Goal: Task Accomplishment & Management: Use online tool/utility

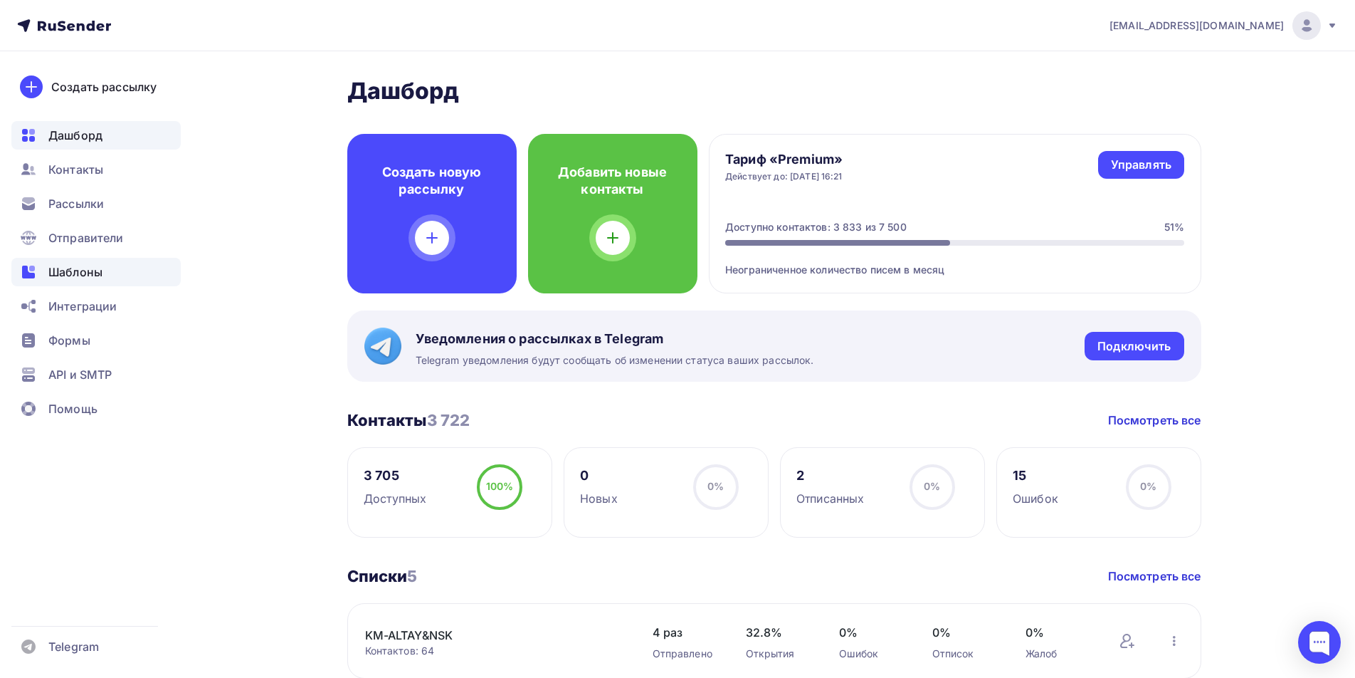
click at [85, 270] on span "Шаблоны" at bounding box center [75, 271] width 54 height 17
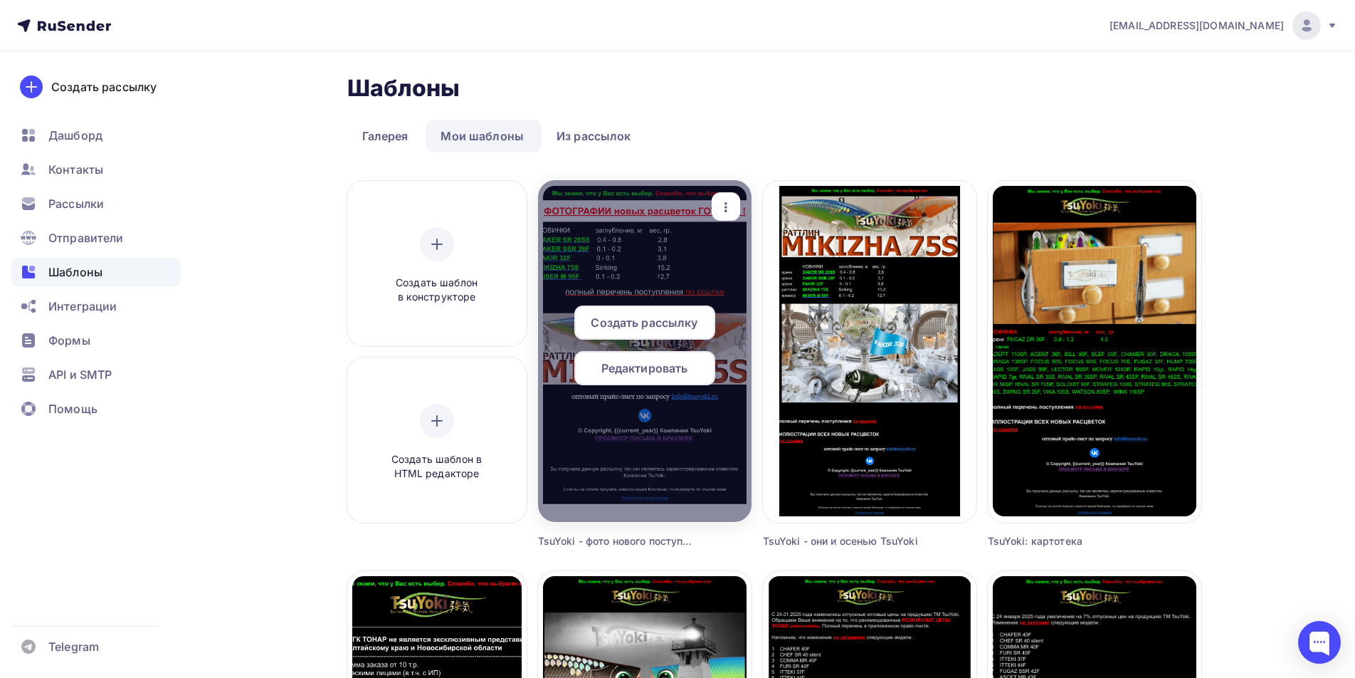
click at [646, 369] on span "Редактировать" at bounding box center [644, 367] width 87 height 17
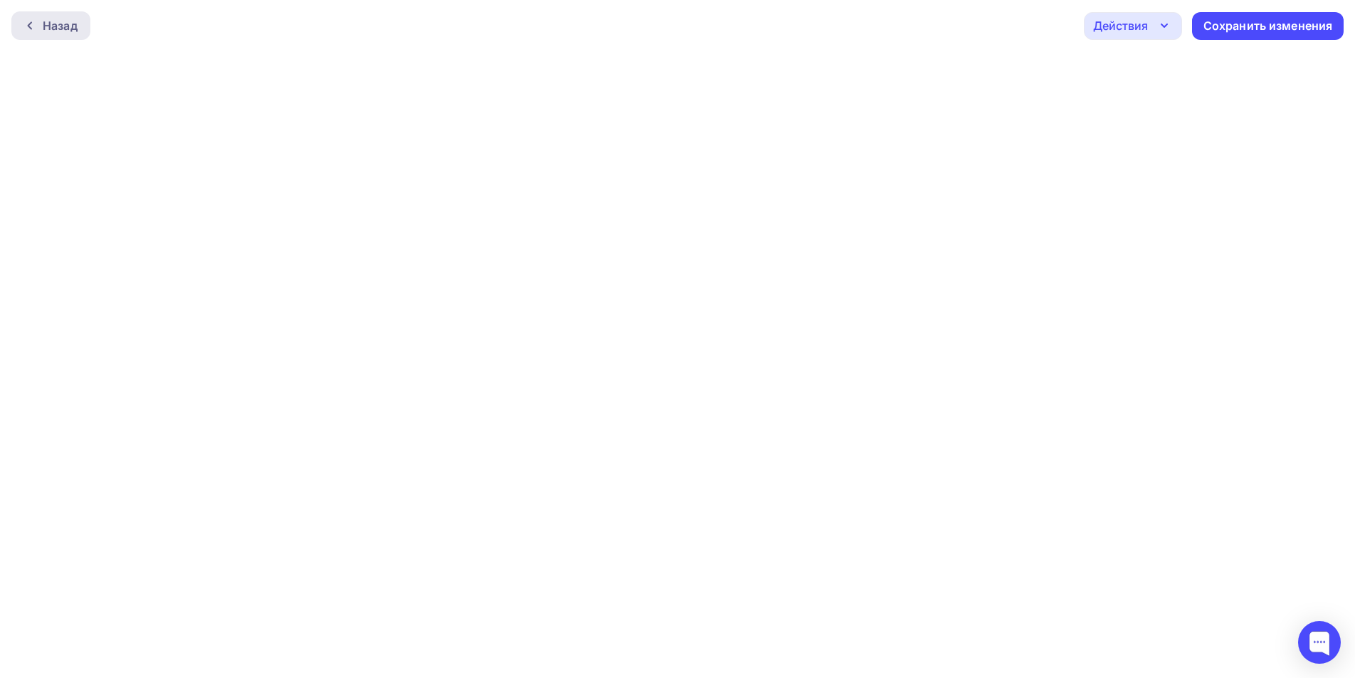
click at [26, 24] on icon at bounding box center [29, 25] width 11 height 11
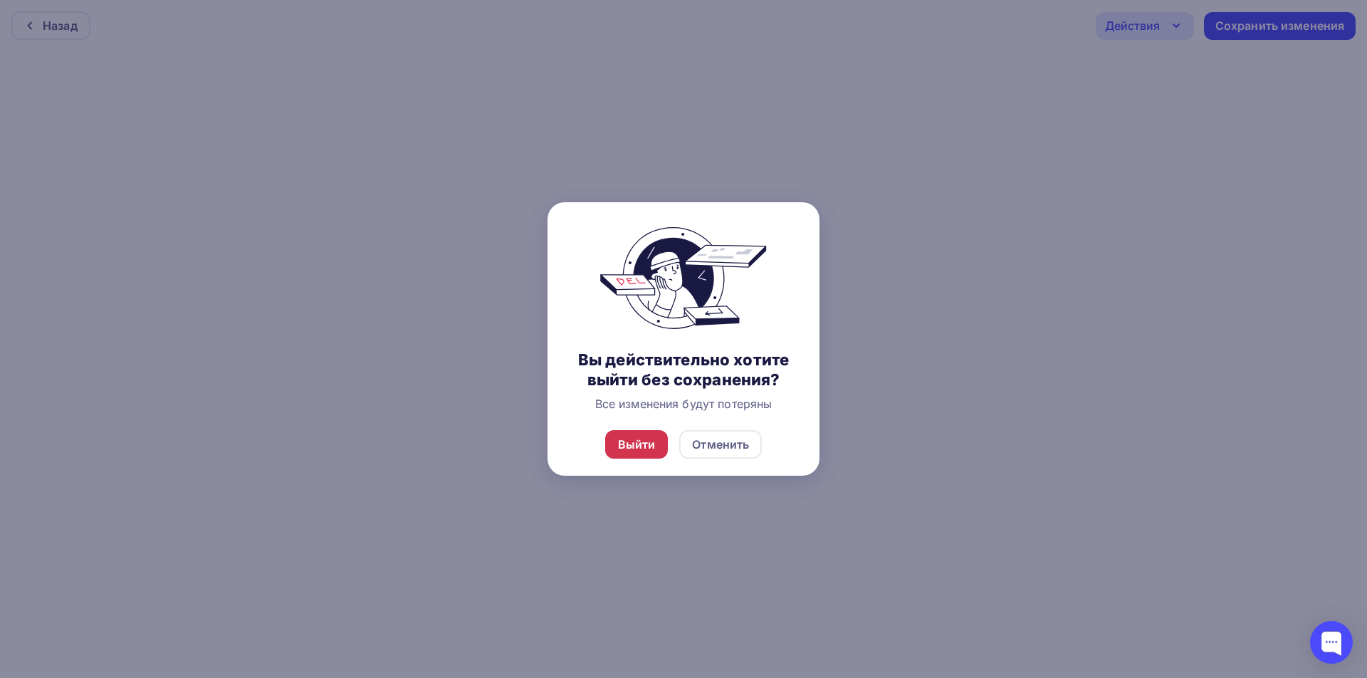
click at [636, 440] on div "Выйти" at bounding box center [637, 444] width 38 height 17
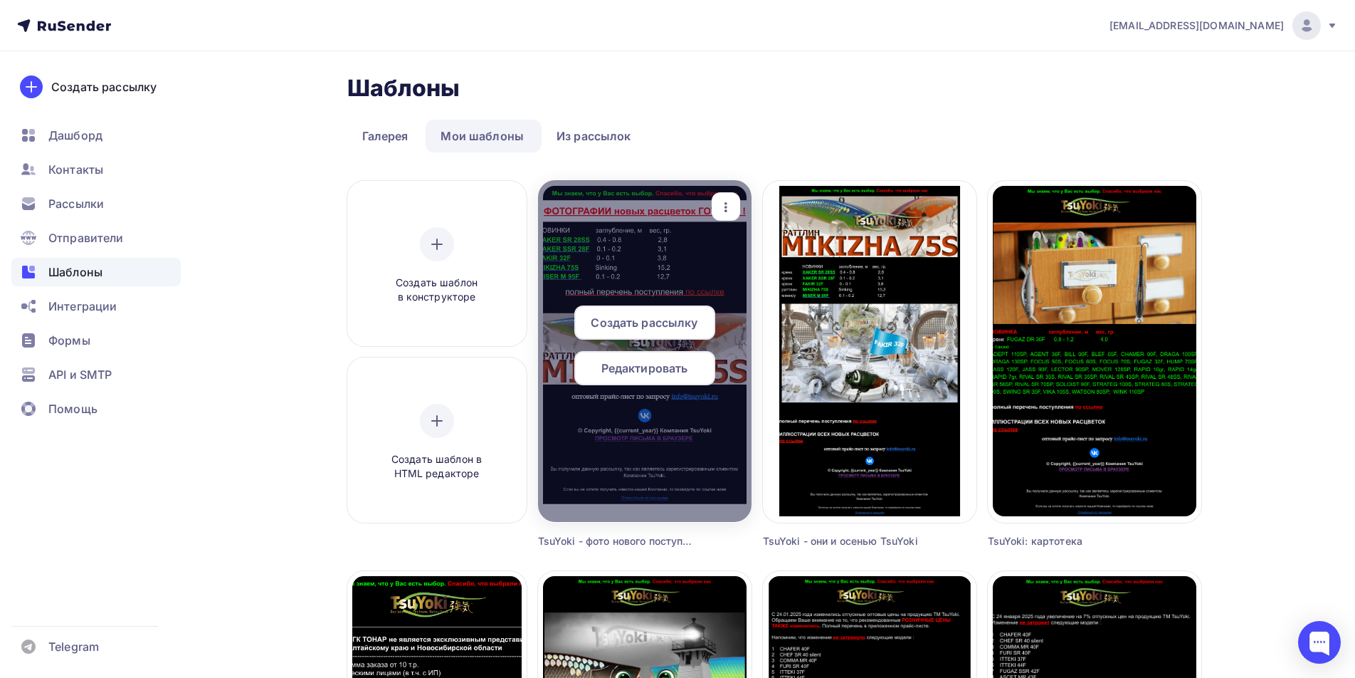
click at [643, 364] on span "Редактировать" at bounding box center [644, 367] width 87 height 17
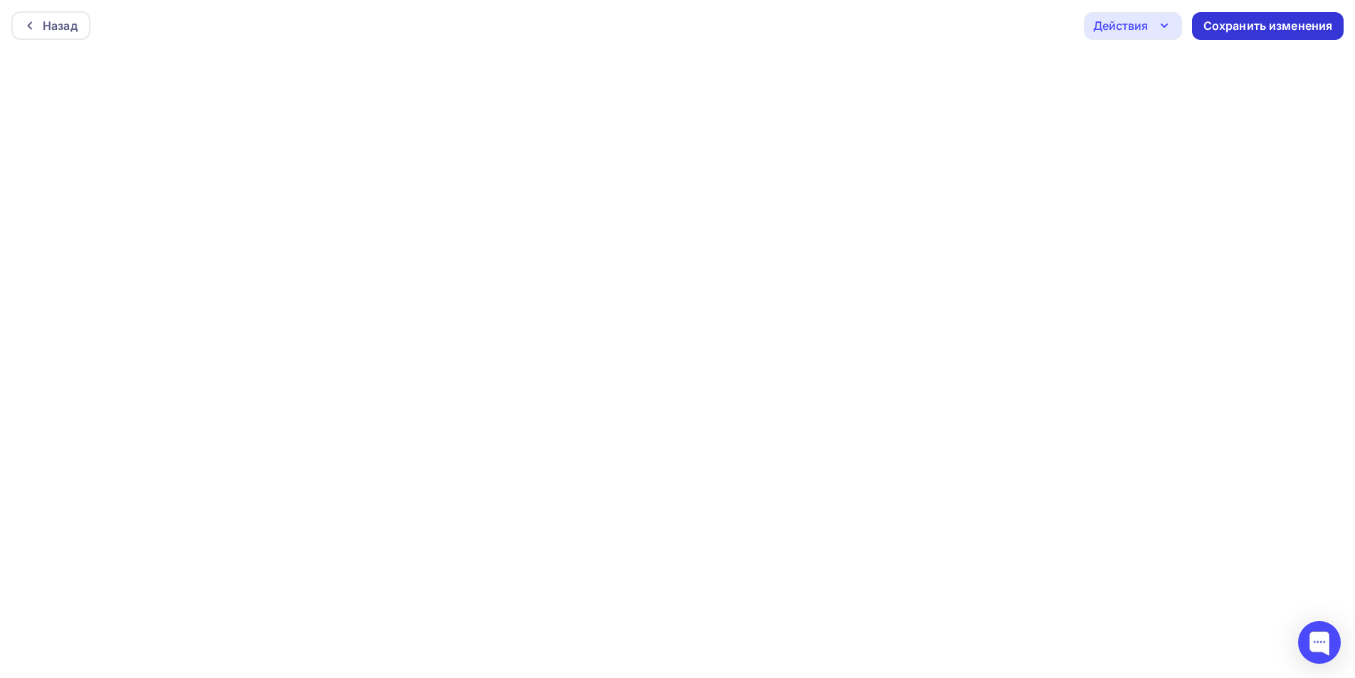
click at [1225, 20] on div "Сохранить изменения" at bounding box center [1269, 26] width 130 height 16
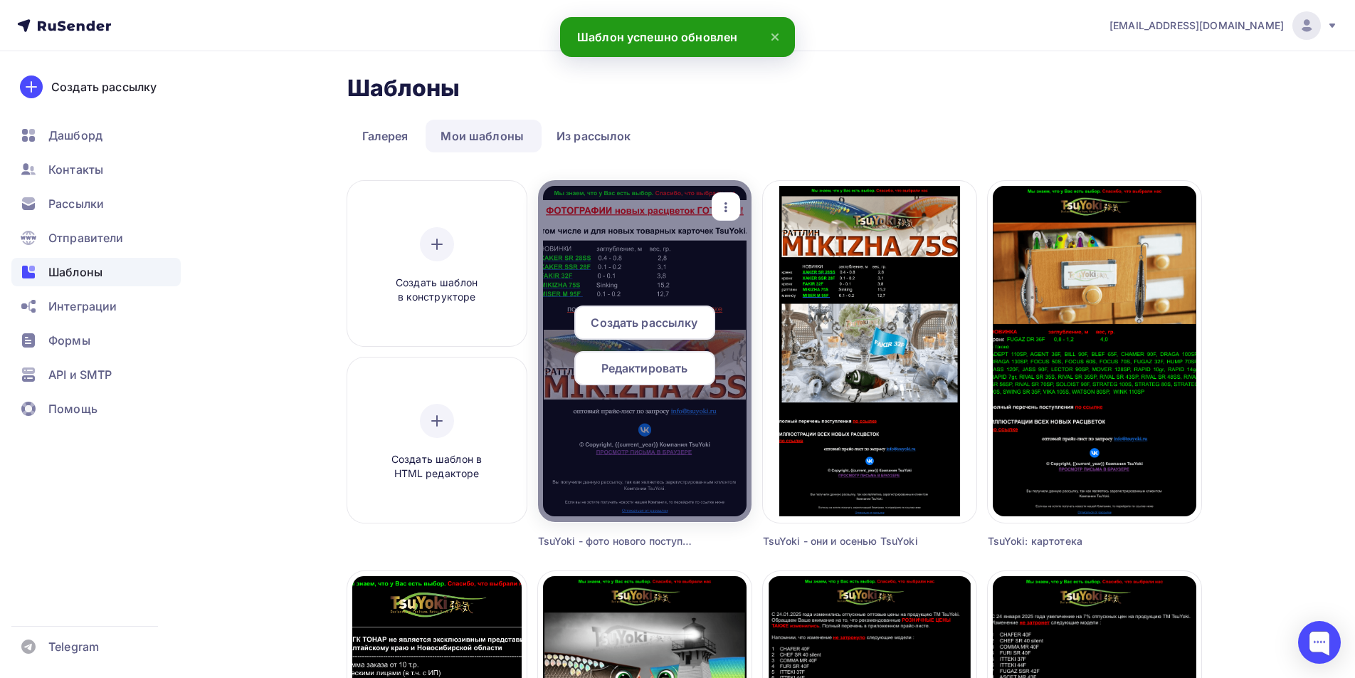
click at [673, 362] on span "Редактировать" at bounding box center [644, 367] width 87 height 17
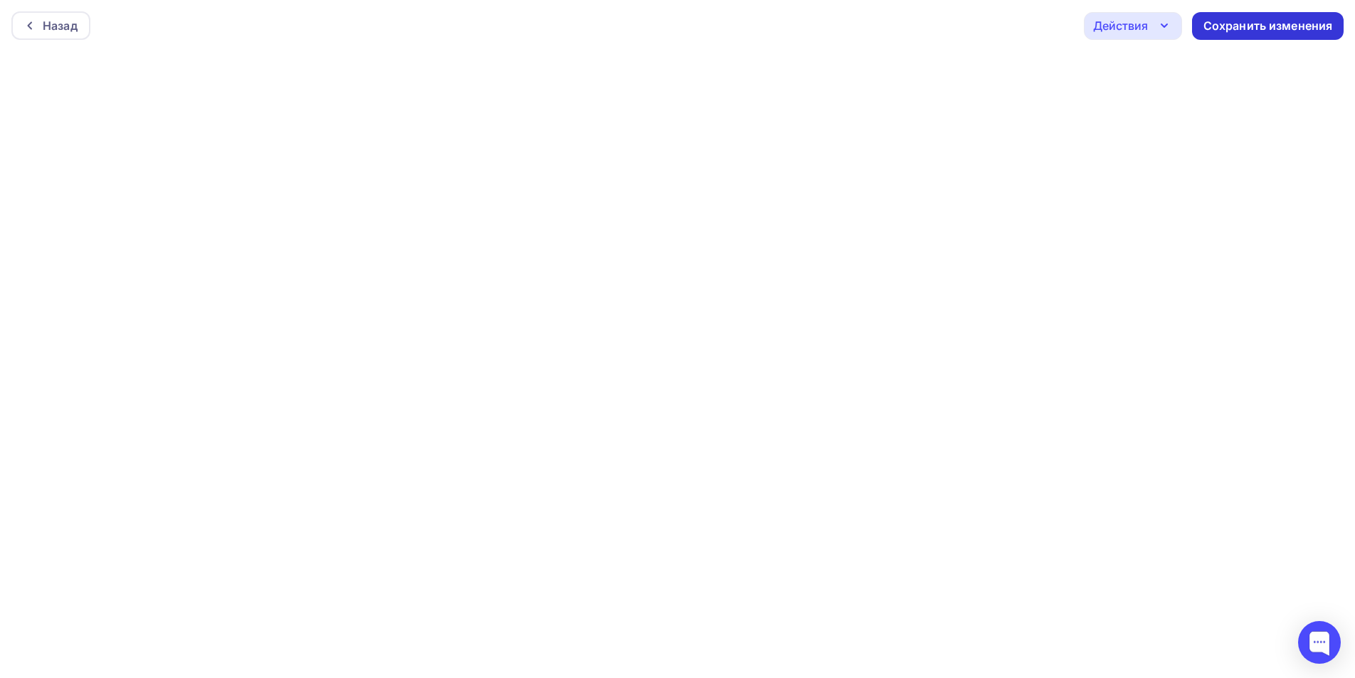
click at [1226, 24] on div "Сохранить изменения" at bounding box center [1269, 26] width 130 height 16
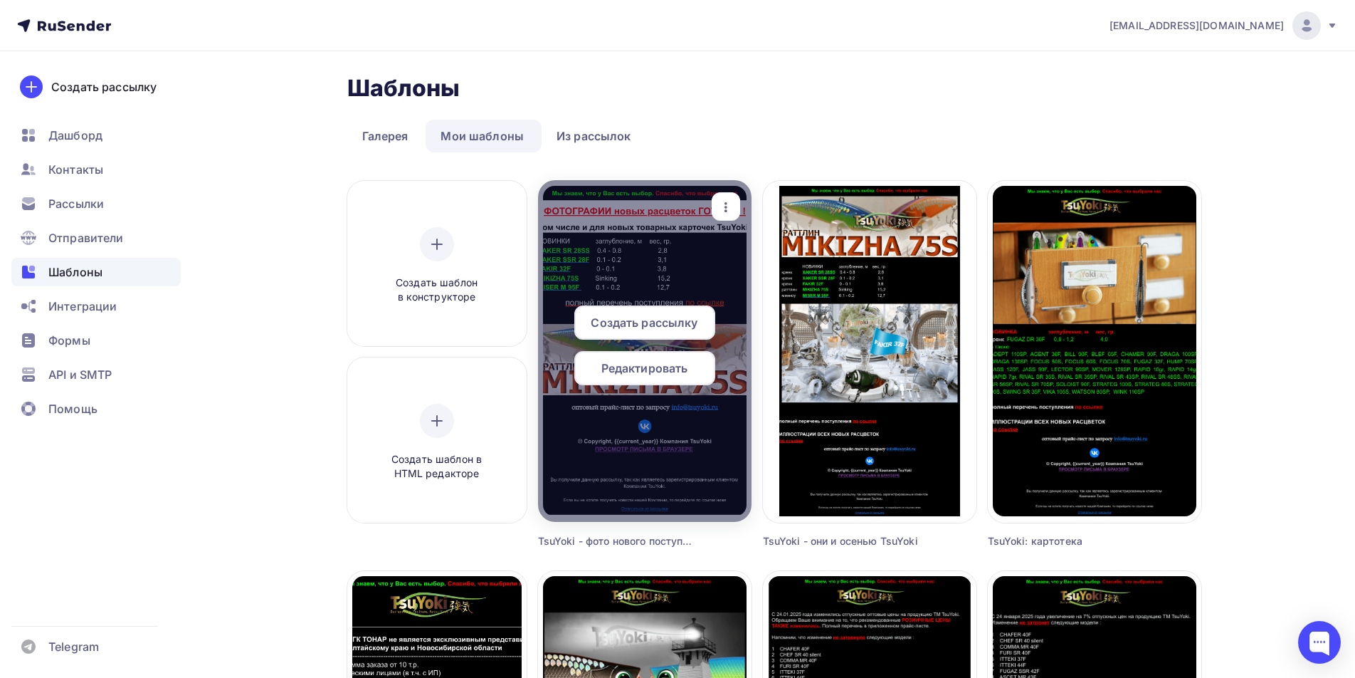
click at [725, 206] on icon "button" at bounding box center [725, 207] width 17 height 17
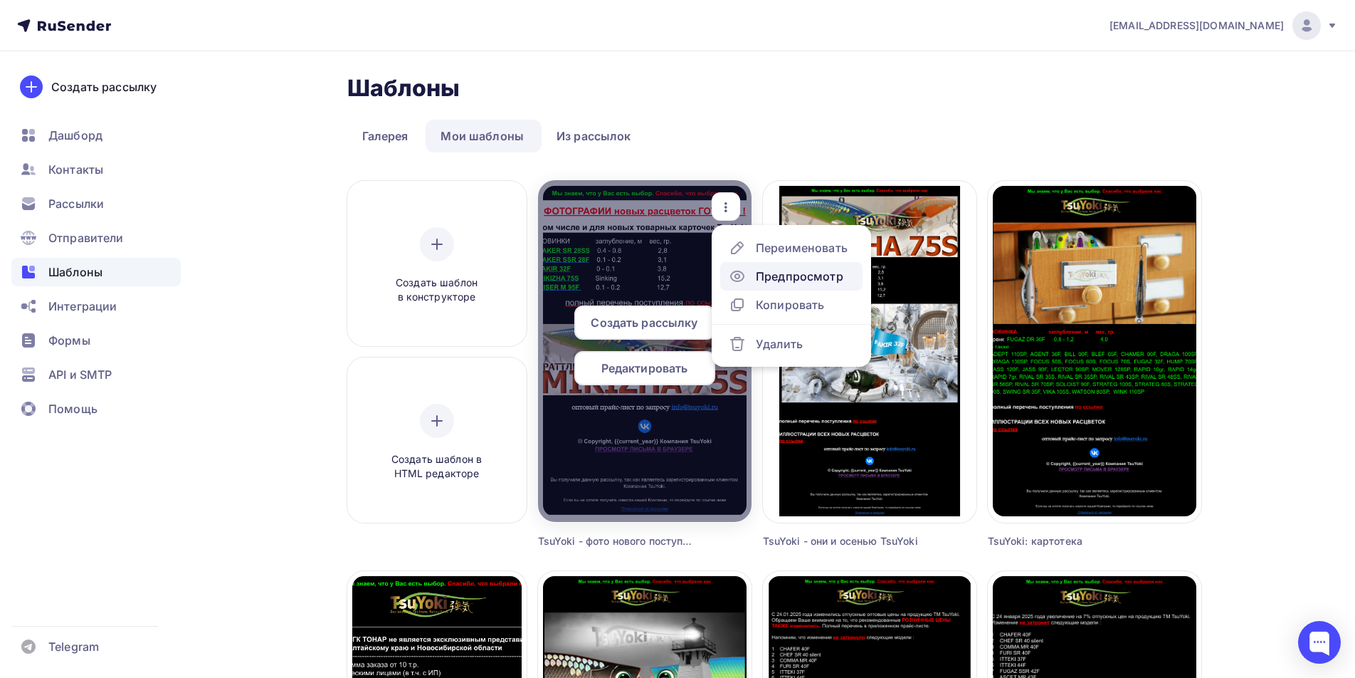
click at [778, 271] on div "Предпросмотр" at bounding box center [800, 276] width 88 height 17
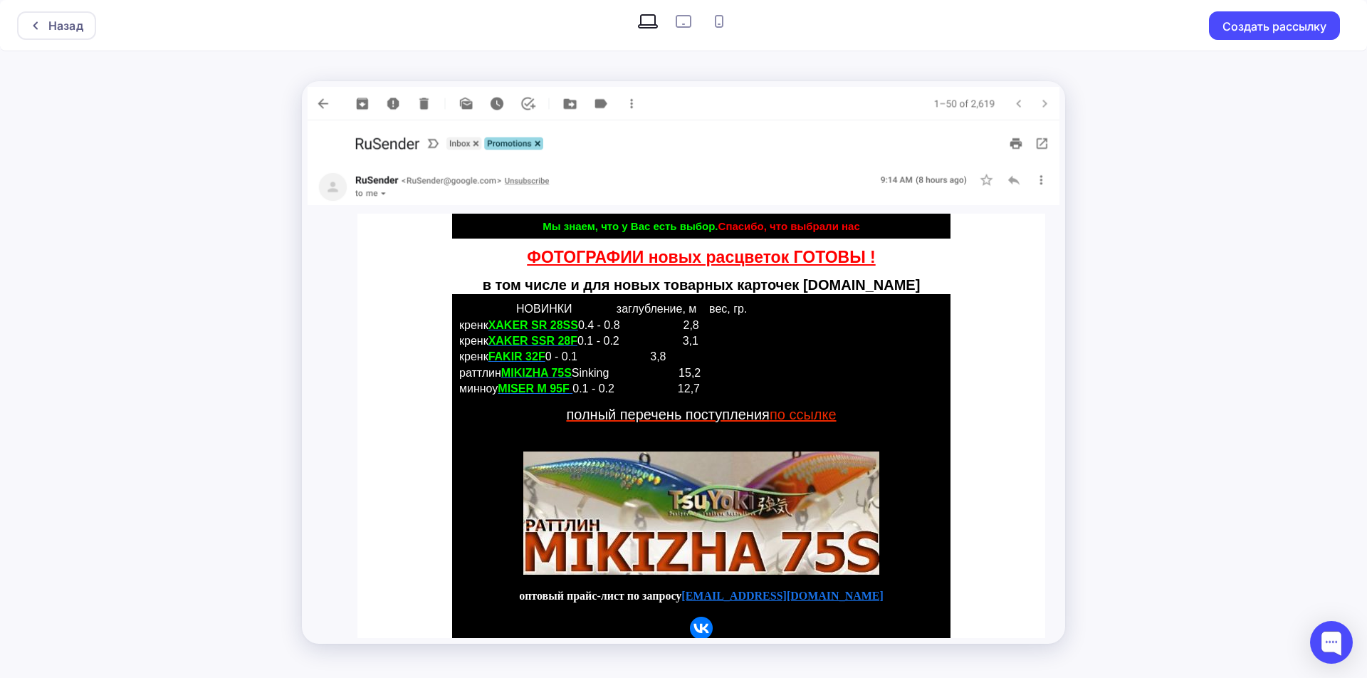
click at [749, 255] on link "ФОТОГРАФИИ новых расцветок ГОТОВЫ !" at bounding box center [701, 257] width 348 height 19
click at [35, 27] on icon at bounding box center [35, 25] width 4 height 8
